Goal: Transaction & Acquisition: Purchase product/service

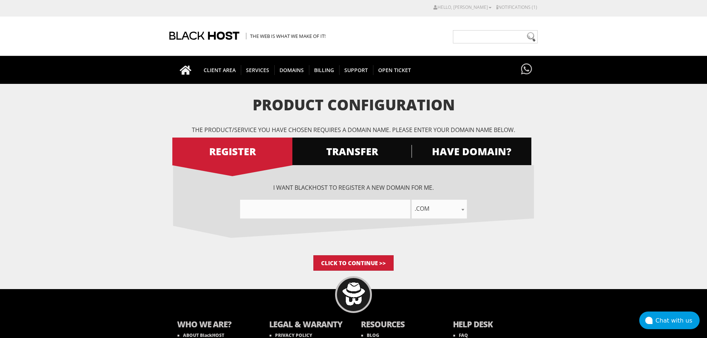
click at [360, 215] on input"] "text" at bounding box center [325, 209] width 170 height 19
type input"] "defievmselfcustody"
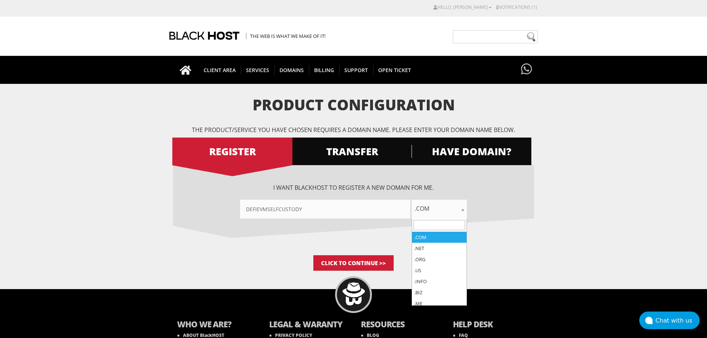
click at [444, 213] on span ".com" at bounding box center [439, 209] width 55 height 10
type input "app"
select select ".app"
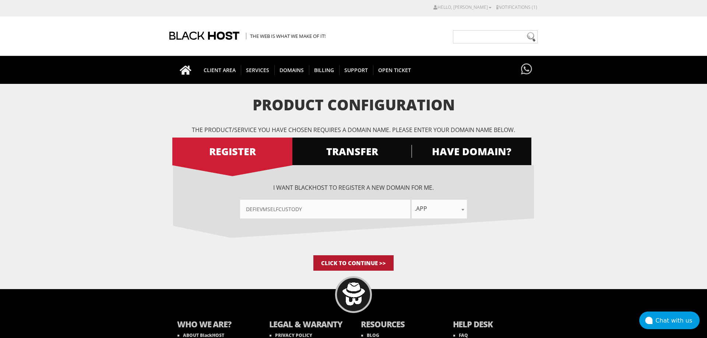
click at [362, 262] on input "Click to Continue >>" at bounding box center [353, 262] width 80 height 15
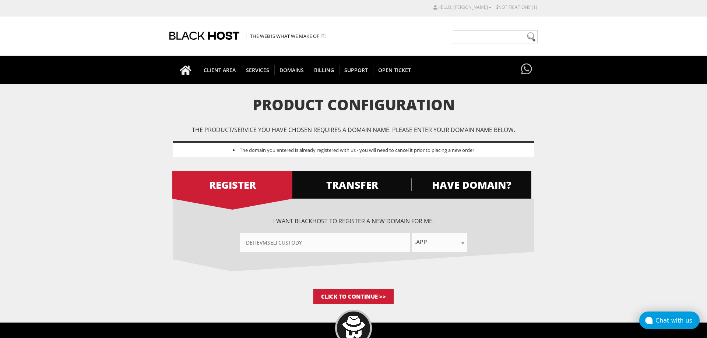
click at [673, 317] on div "Chat with us" at bounding box center [677, 320] width 44 height 7
